Goal: Information Seeking & Learning: Learn about a topic

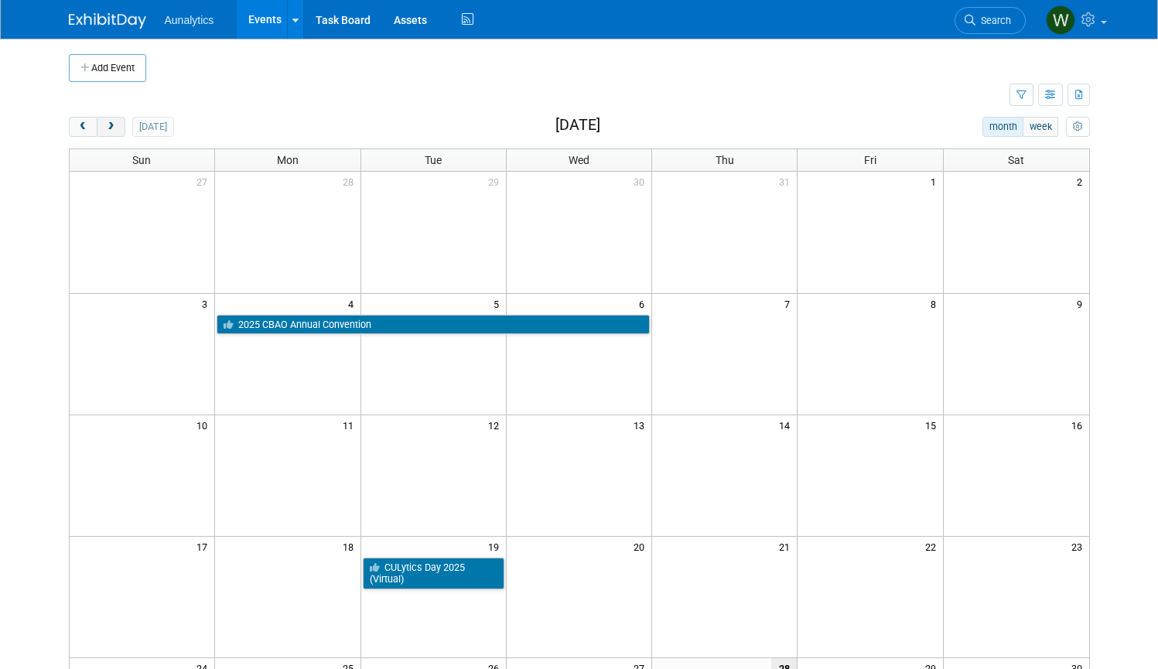
click at [117, 125] on button "next" at bounding box center [111, 127] width 29 height 20
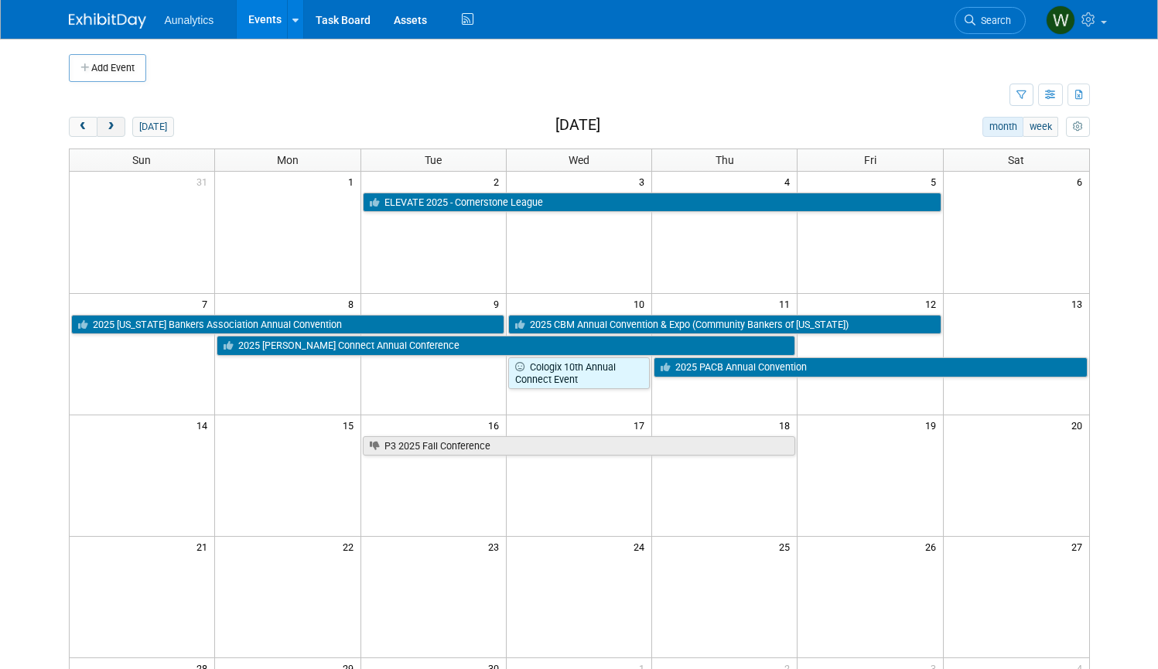
click at [117, 125] on button "next" at bounding box center [111, 127] width 29 height 20
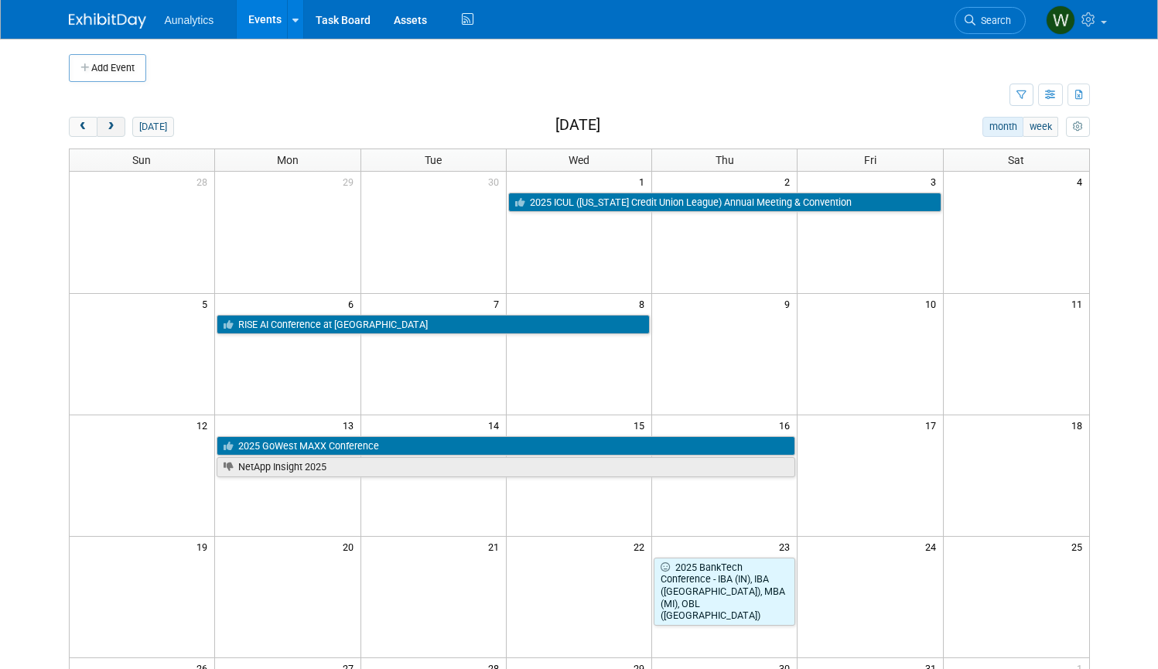
click at [117, 125] on button "next" at bounding box center [111, 127] width 29 height 20
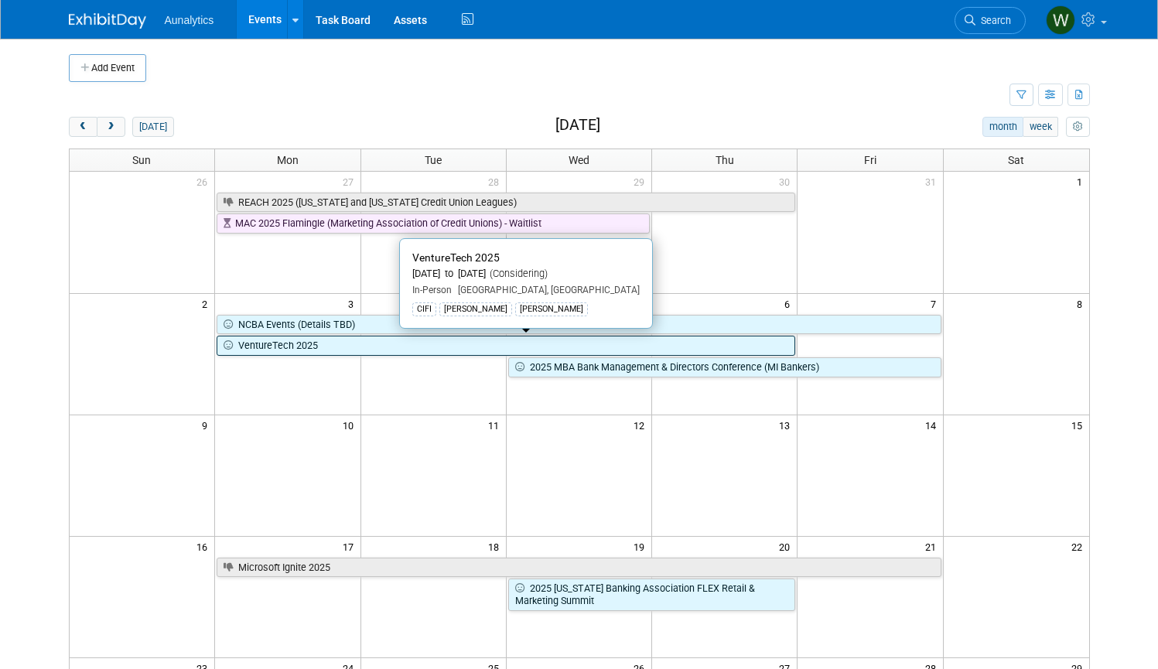
click at [375, 344] on link "VentureTech 2025" at bounding box center [506, 346] width 578 height 20
click at [439, 344] on link "VentureTech 2025" at bounding box center [506, 346] width 578 height 20
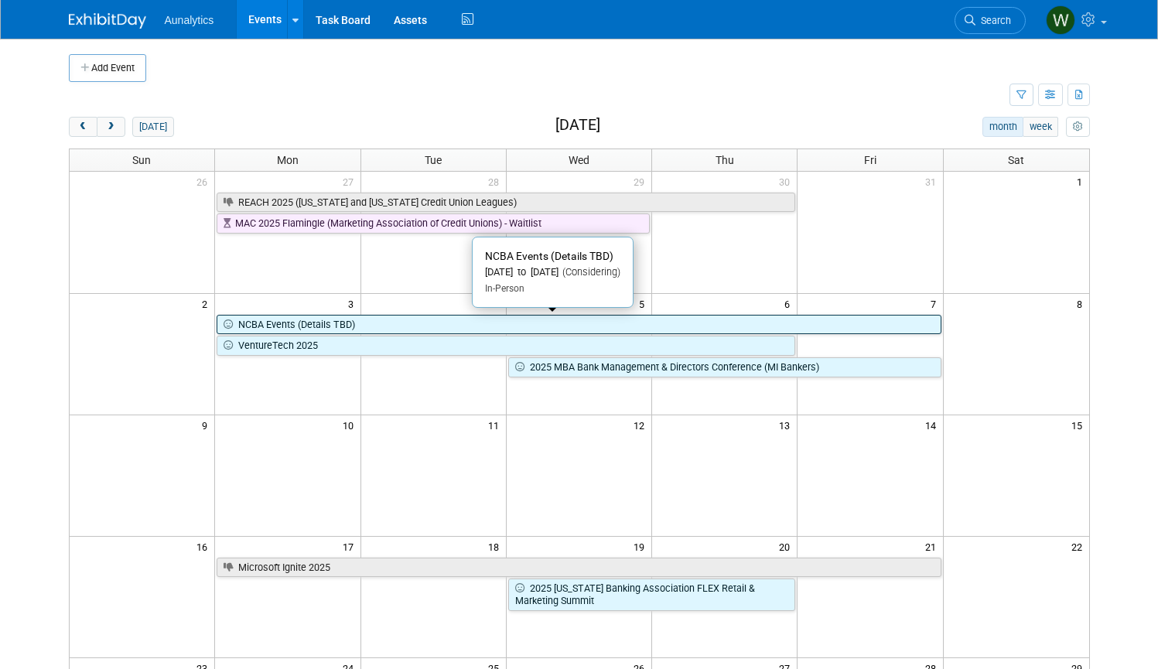
click at [322, 315] on link "NCBA Events (Details TBD)" at bounding box center [579, 325] width 724 height 20
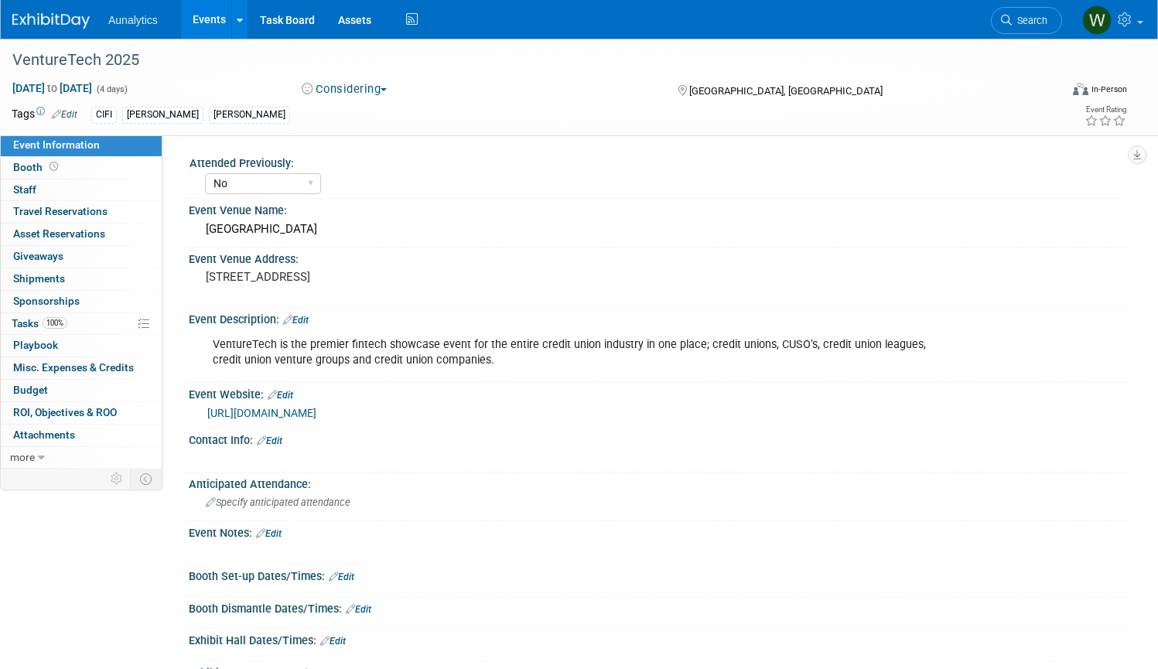
select select "No"
